Goal: Task Accomplishment & Management: Use online tool/utility

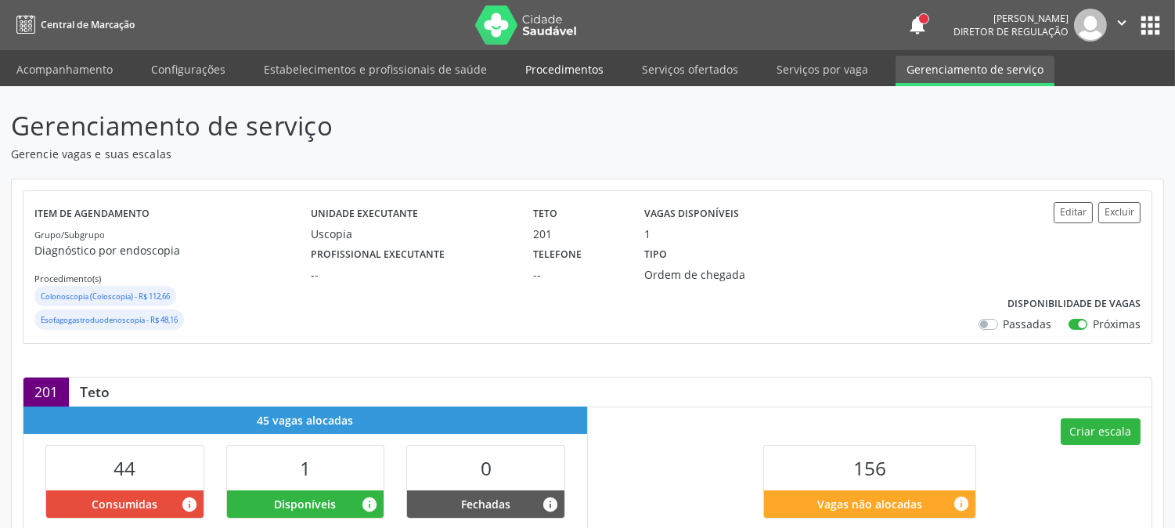
click at [561, 68] on link "Procedimentos" at bounding box center [565, 69] width 100 height 27
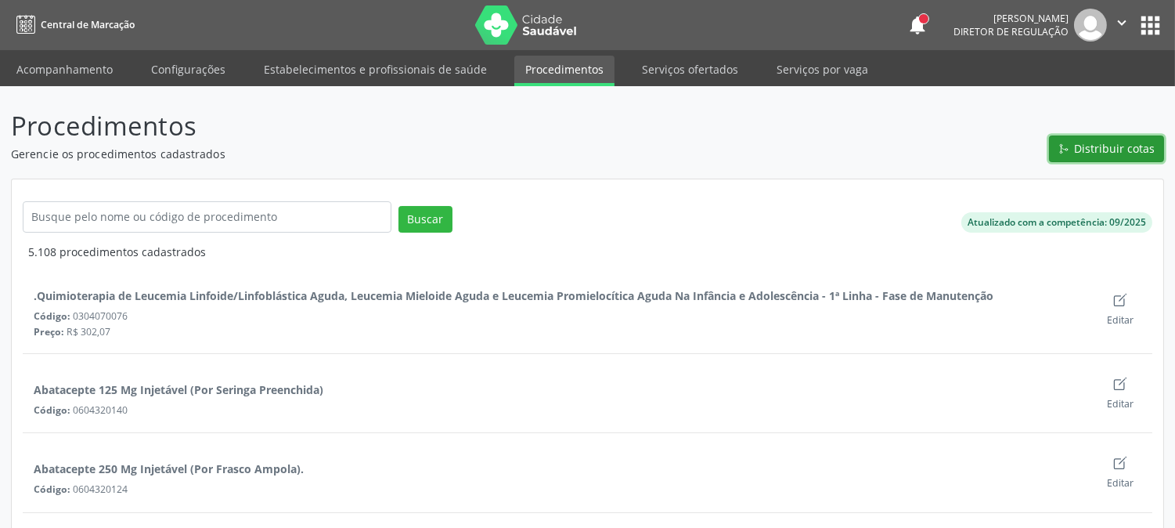
click at [1120, 153] on span "Distribuir cotas" at bounding box center [1115, 148] width 81 height 16
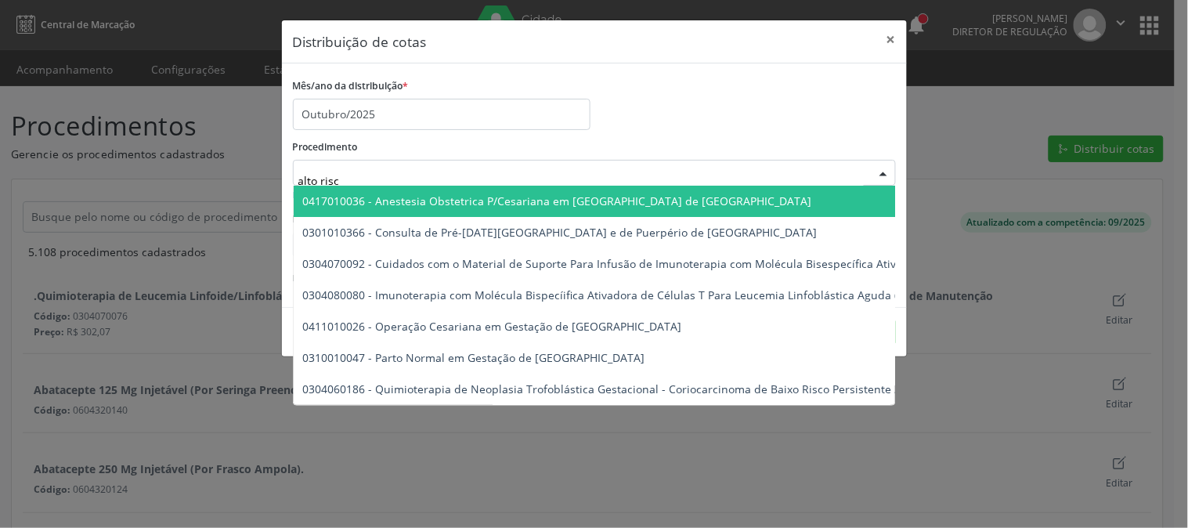
type input "alto risco"
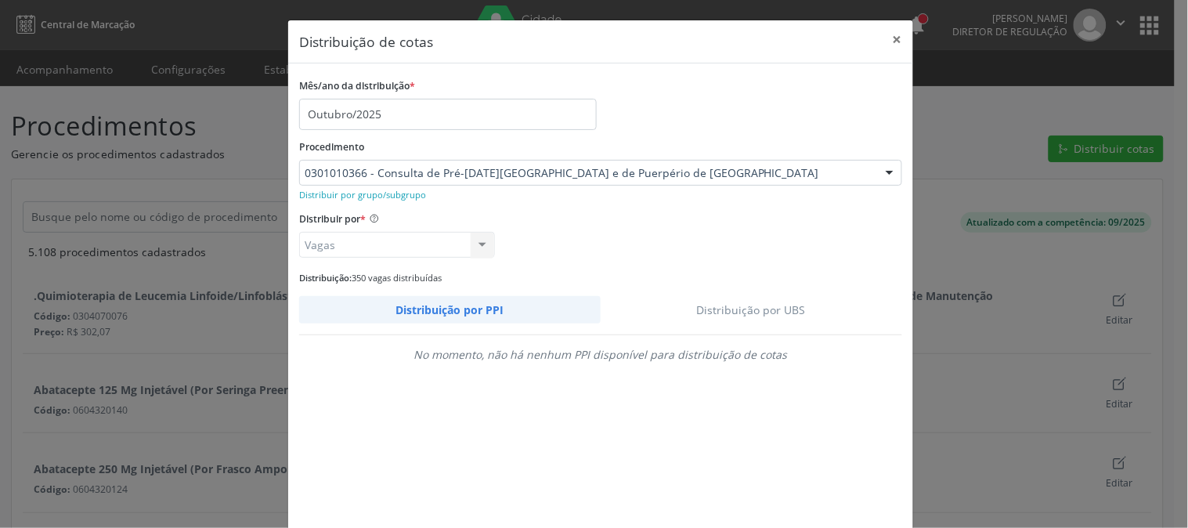
click at [745, 319] on link "Distribuição por UBS" at bounding box center [752, 309] width 302 height 27
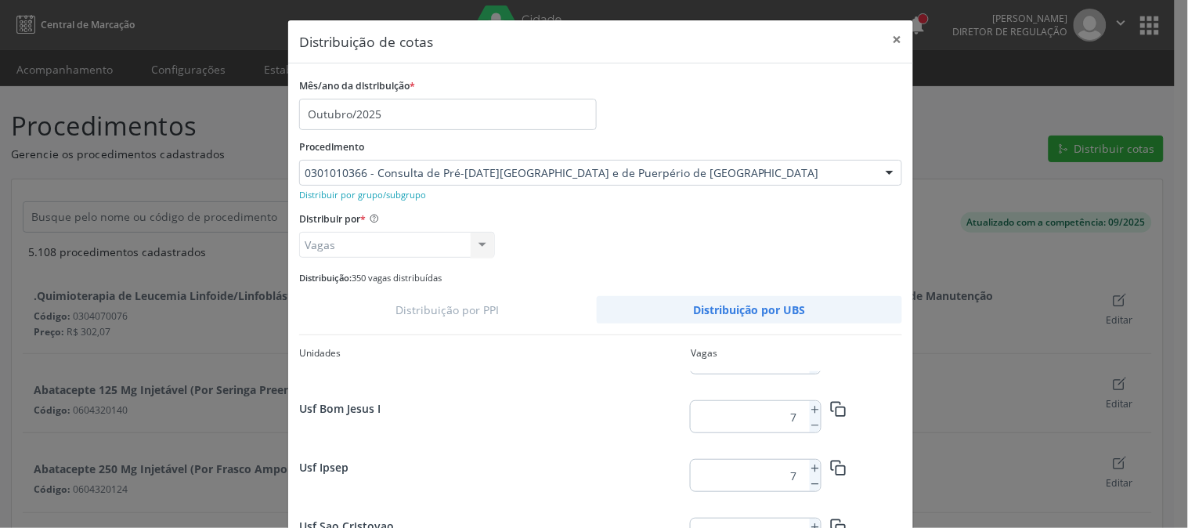
scroll to position [809, 0]
click at [811, 467] on icon at bounding box center [815, 468] width 11 height 11
type input "7"
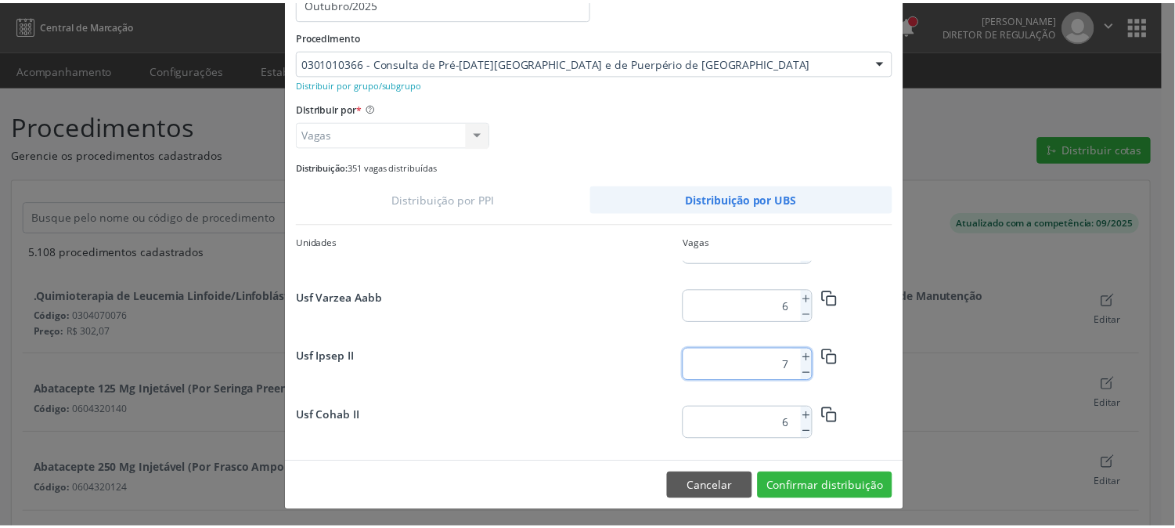
scroll to position [114, 0]
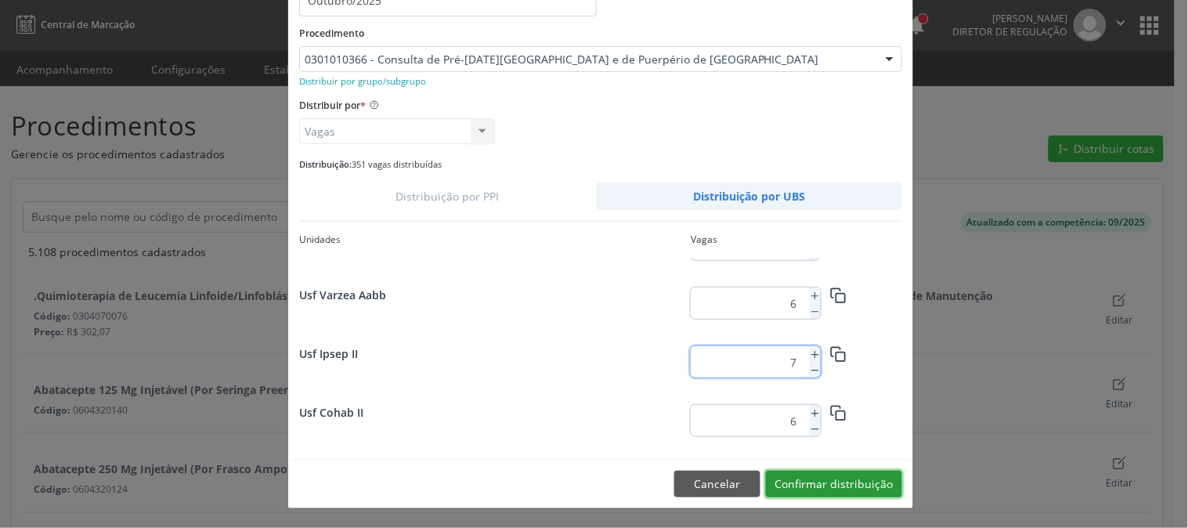
click at [827, 484] on button "Confirmar distribuição" at bounding box center [834, 484] width 136 height 27
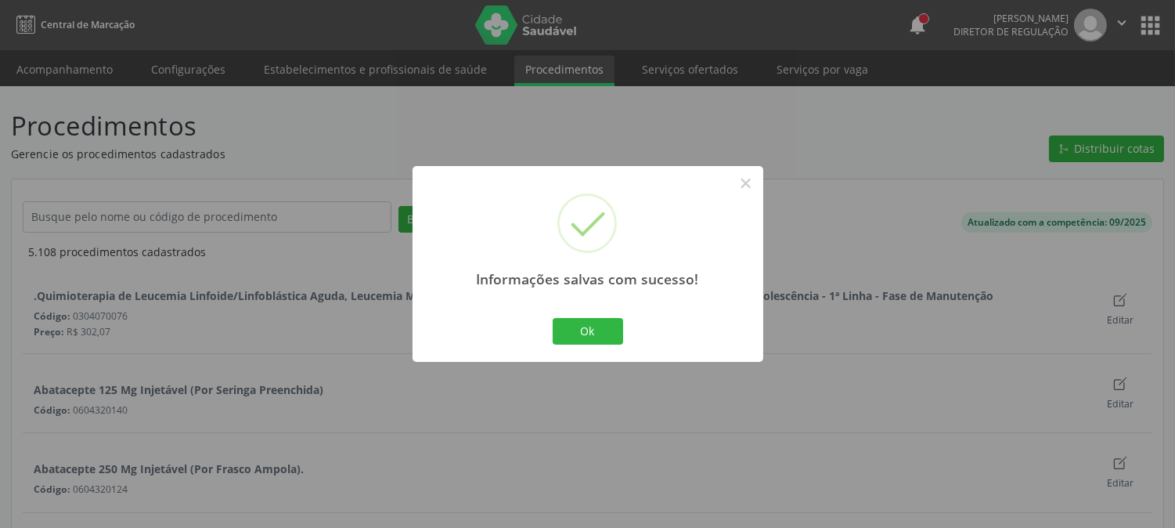
scroll to position [0, 0]
